Goal: Find specific page/section: Find specific page/section

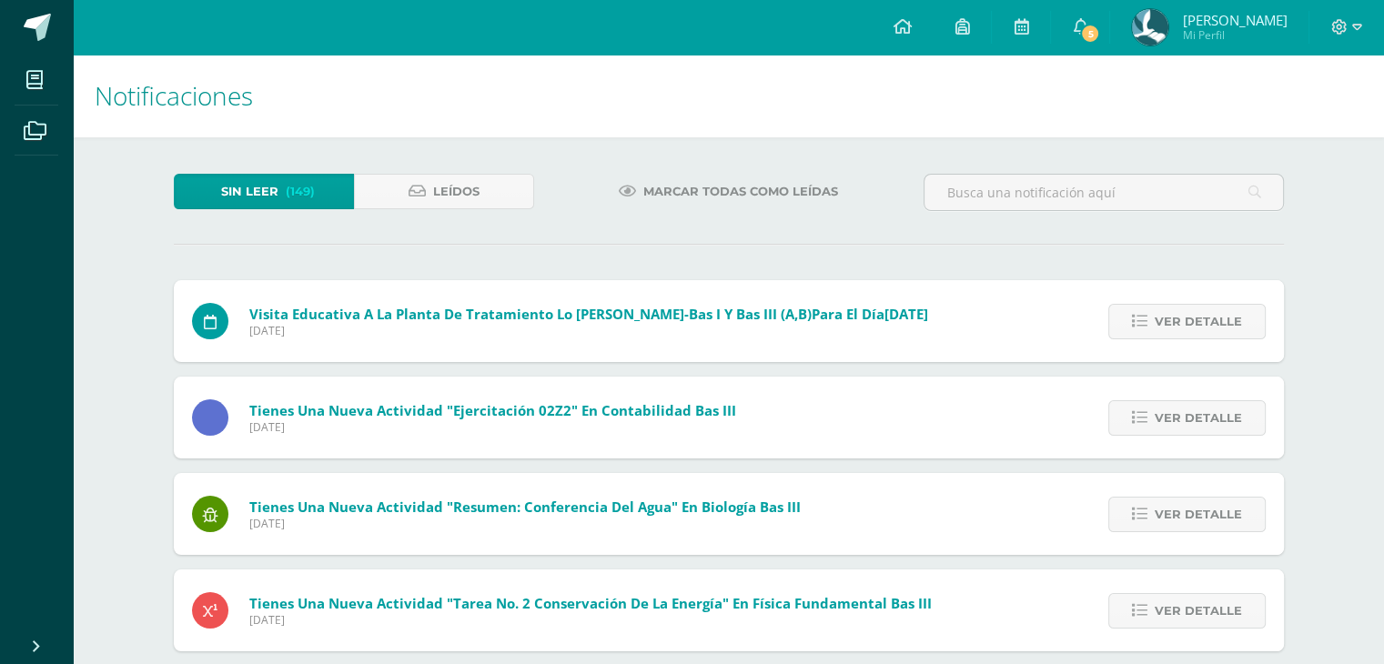
scroll to position [91, 0]
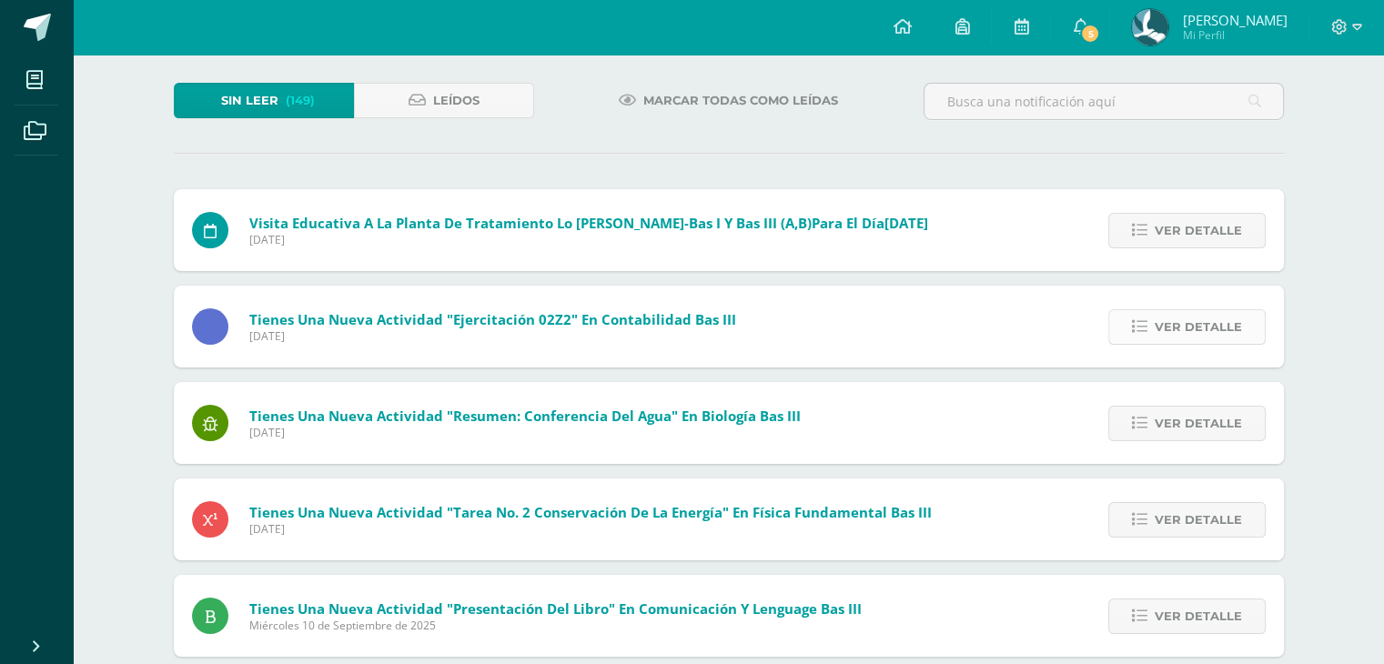
click at [1172, 328] on span "Ver detalle" at bounding box center [1198, 327] width 87 height 34
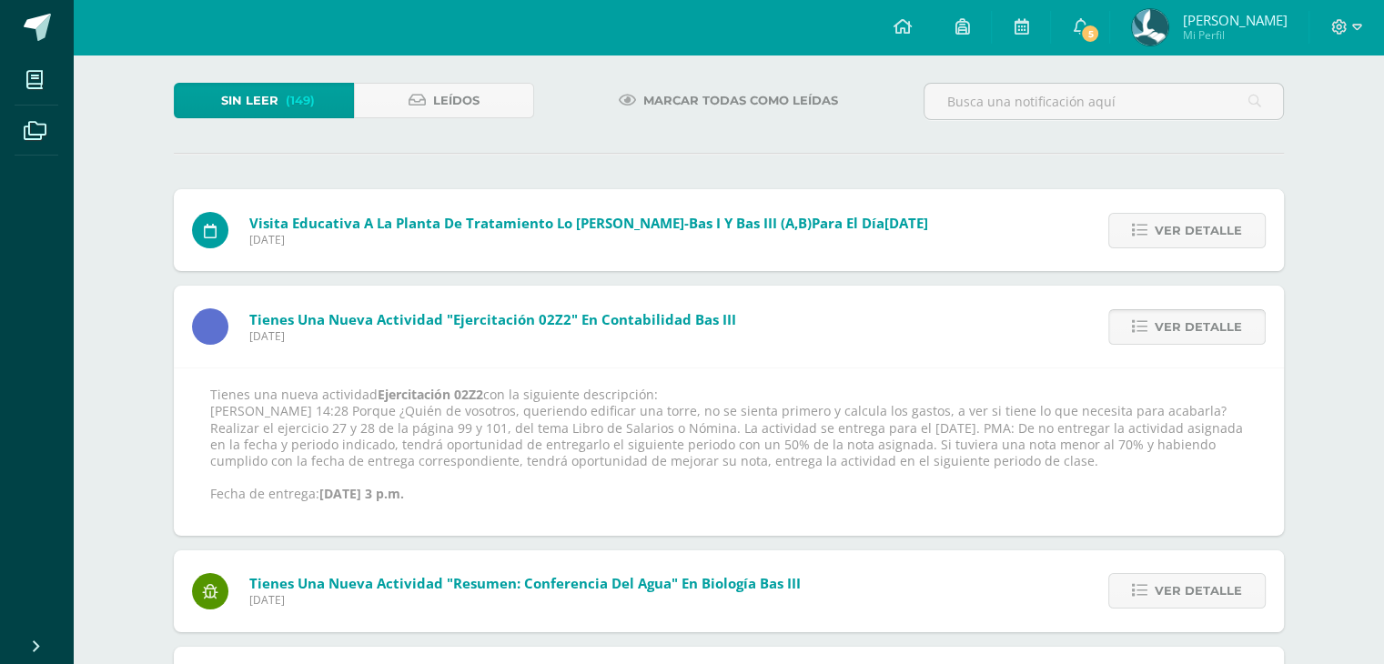
click at [1172, 328] on span "Ver detalle" at bounding box center [1198, 327] width 87 height 34
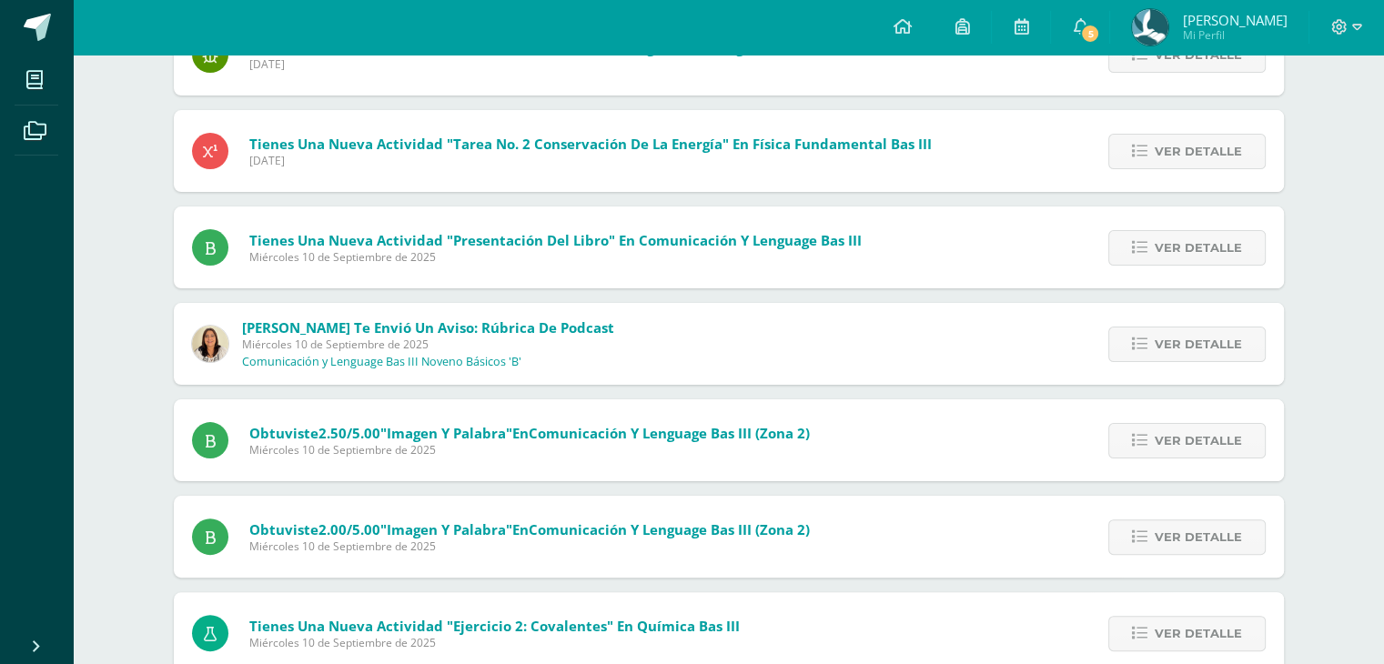
scroll to position [22, 0]
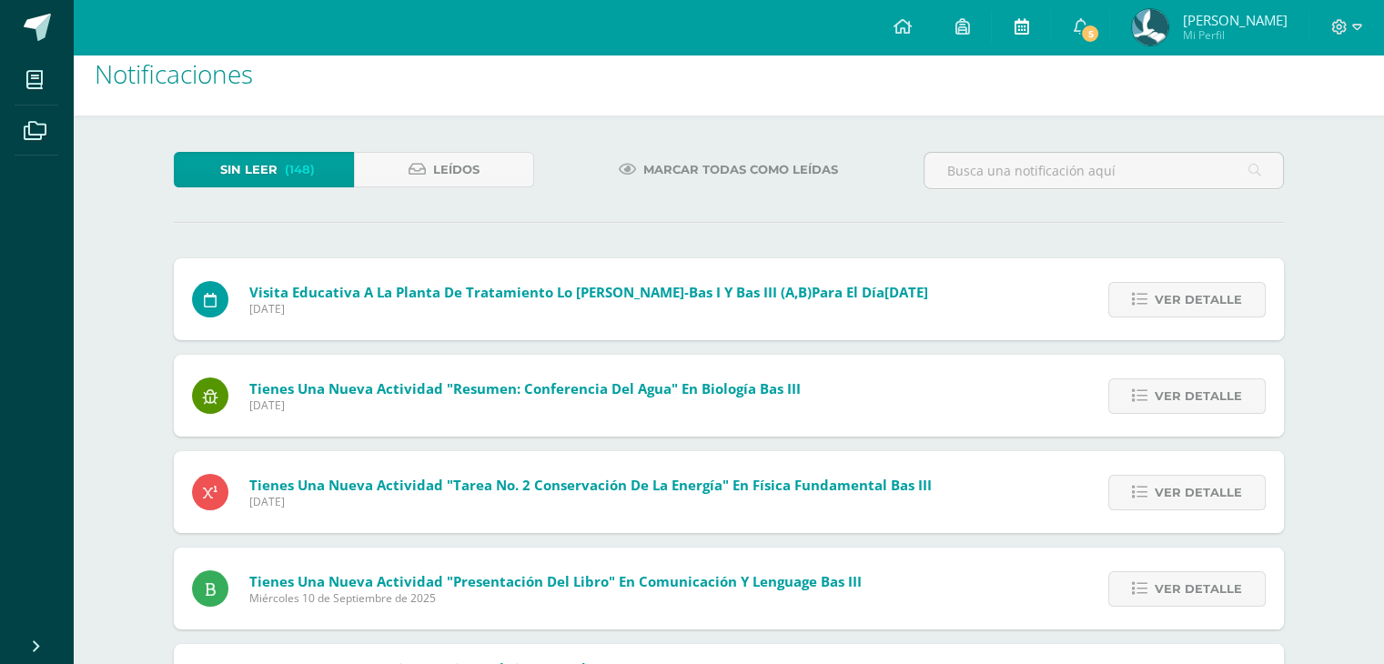
click at [1028, 26] on icon at bounding box center [1021, 26] width 15 height 16
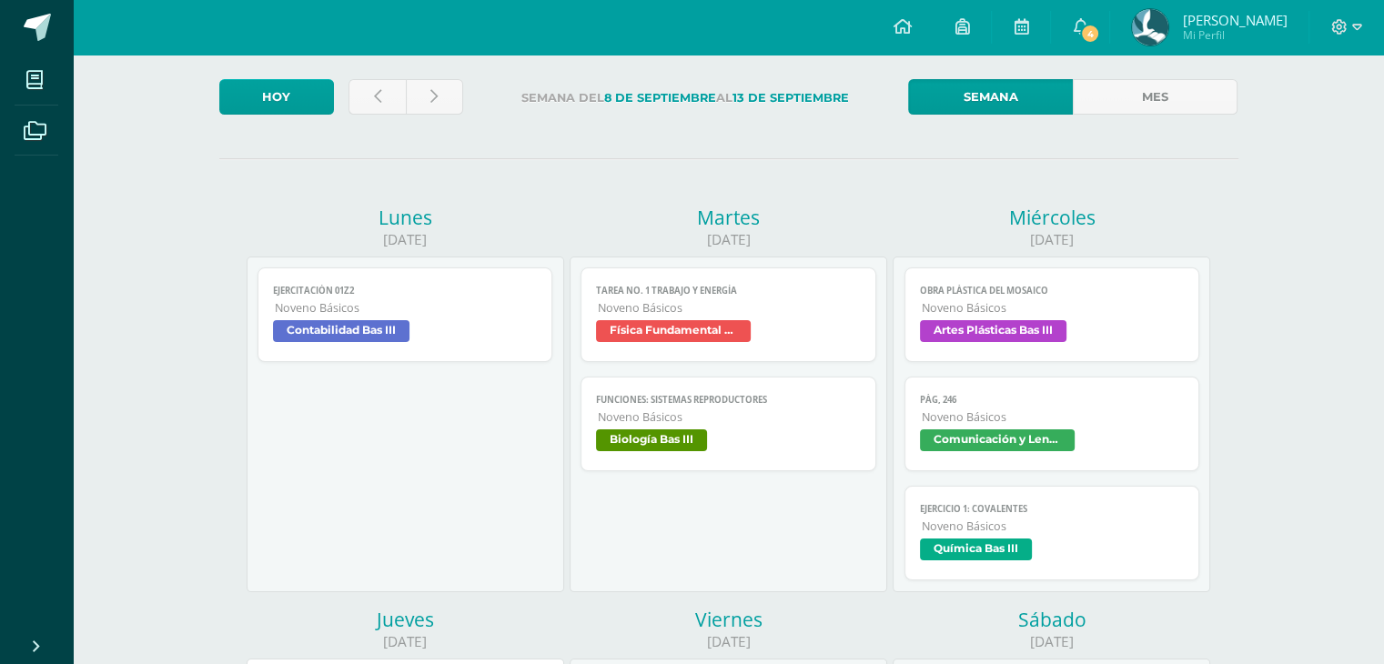
scroll to position [91, 0]
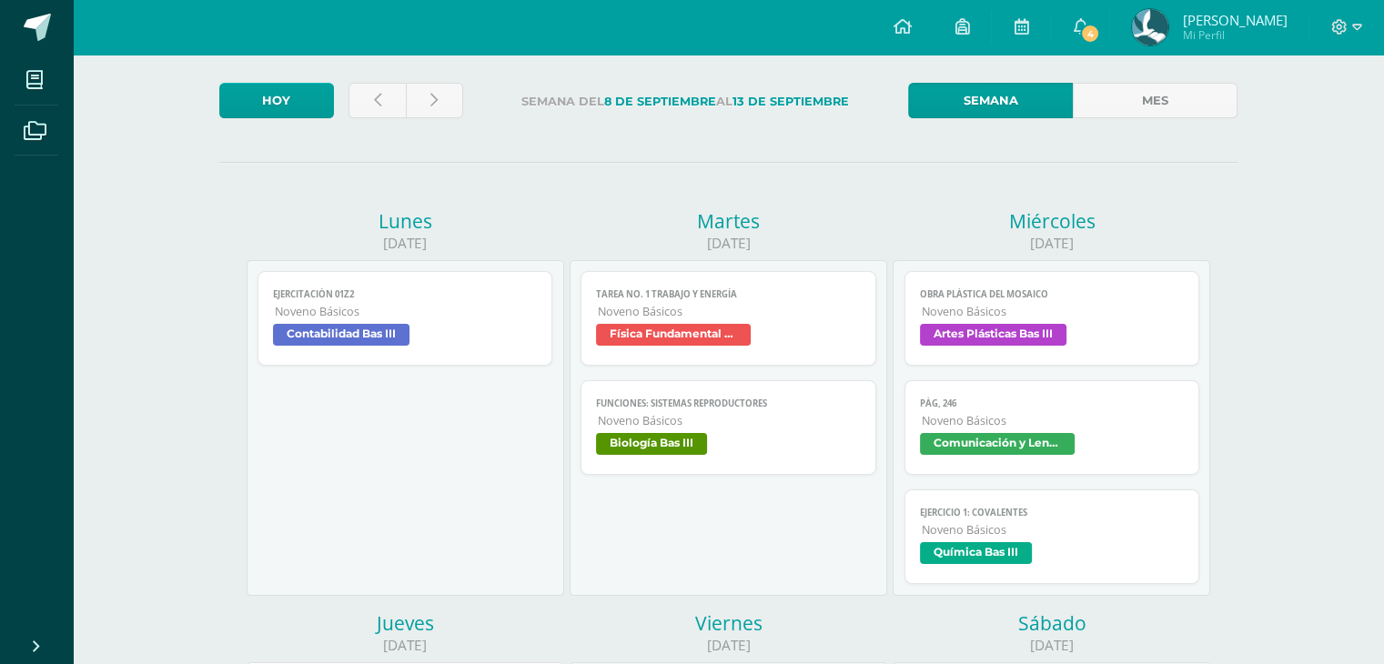
click at [1030, 307] on span "Noveno Básicos" at bounding box center [1053, 311] width 263 height 15
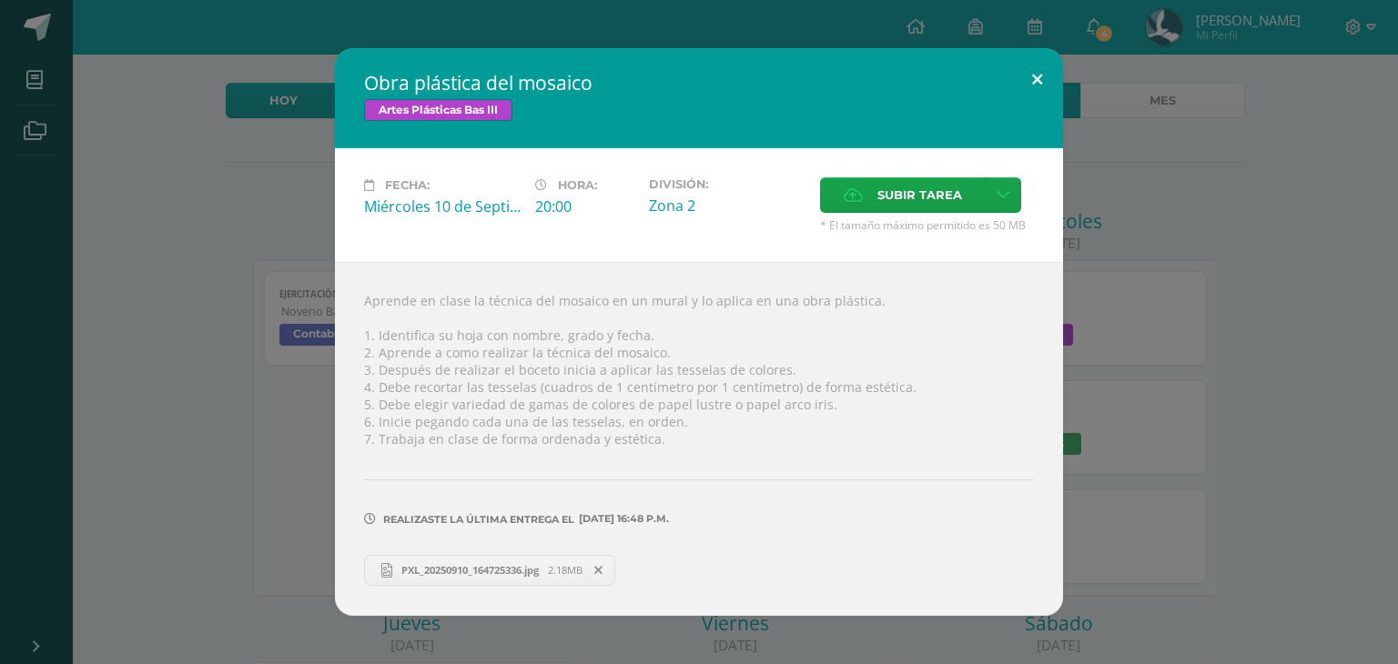
click at [1041, 65] on button at bounding box center [1037, 79] width 52 height 62
